Goal: Check status

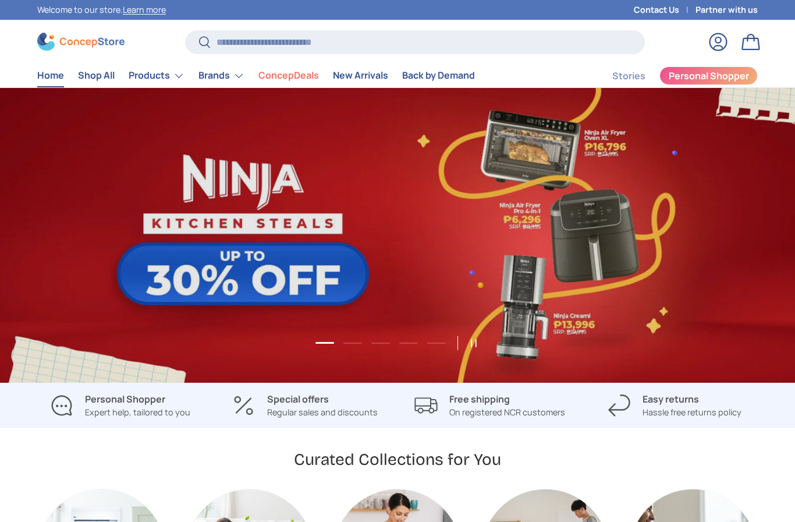
scroll to position [2984, 4739]
click at [713, 49] on link "Log in" at bounding box center [718, 42] width 26 height 26
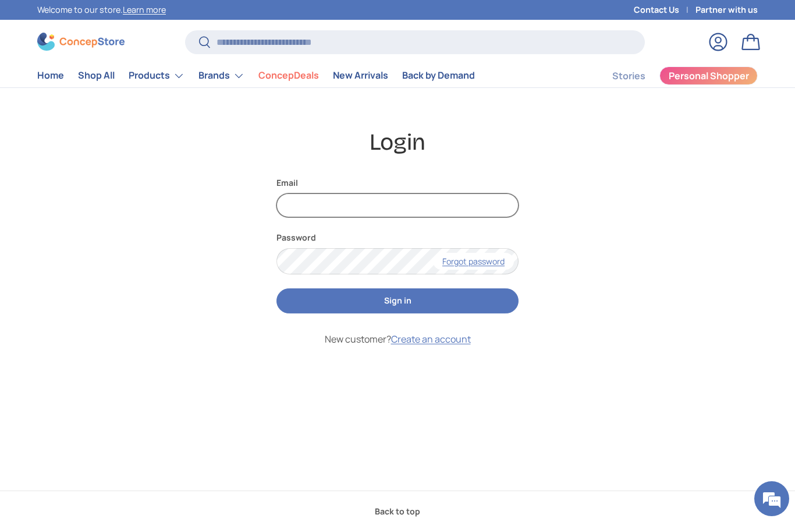
click at [391, 208] on input "Email" at bounding box center [397, 205] width 242 height 24
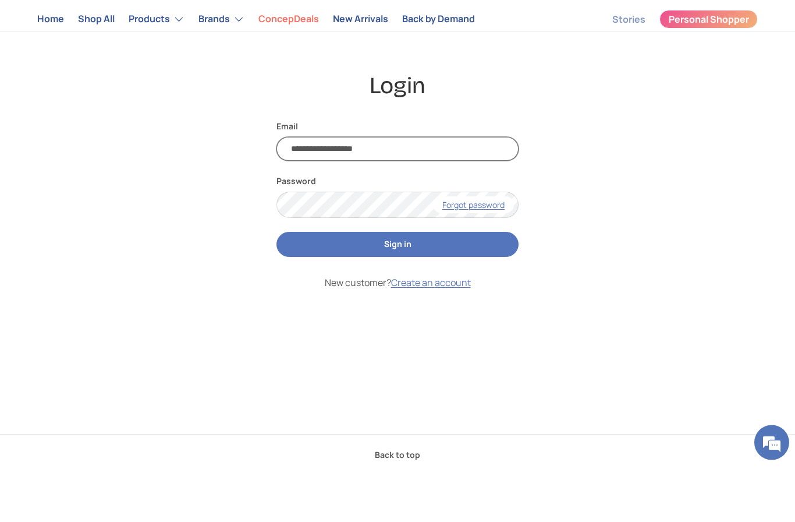
type input "**********"
click at [415, 288] on button "Sign in" at bounding box center [397, 300] width 242 height 25
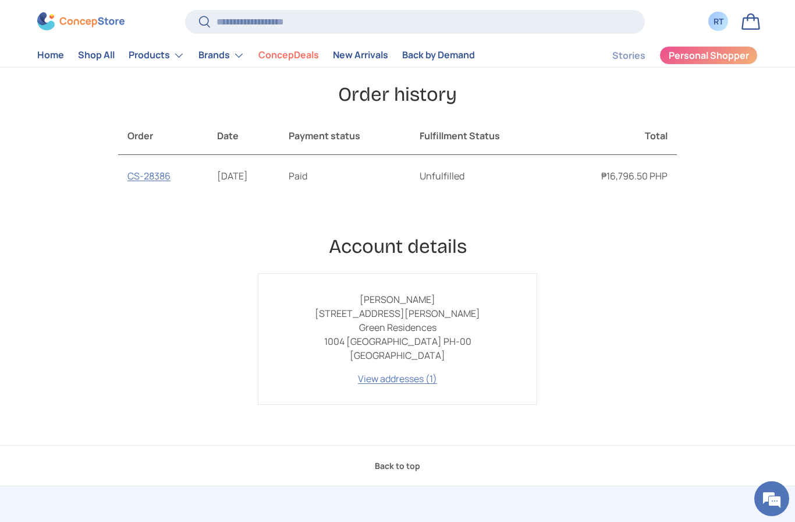
scroll to position [180, 0]
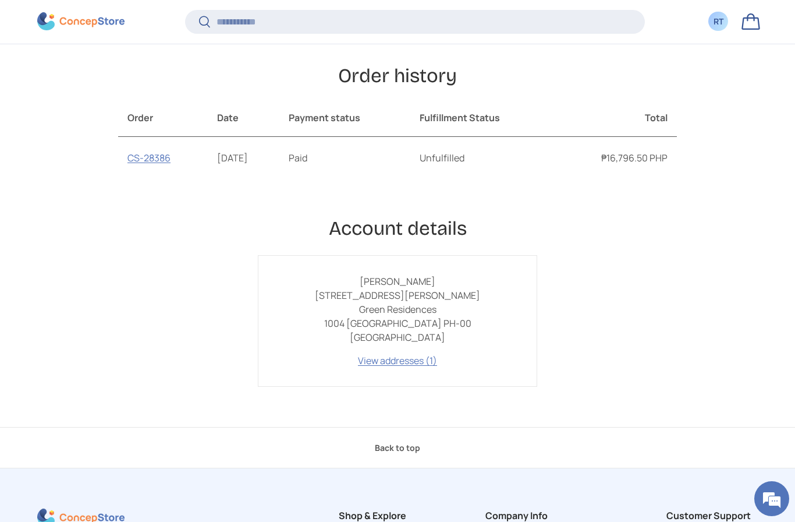
click at [146, 158] on link "CS-28386" at bounding box center [148, 157] width 43 height 13
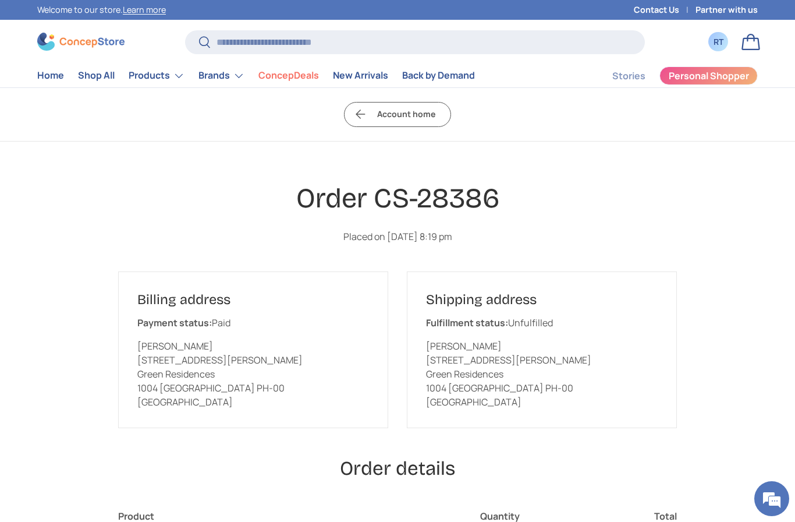
click at [423, 111] on link "Account home" at bounding box center [397, 114] width 107 height 25
